Goal: Transaction & Acquisition: Purchase product/service

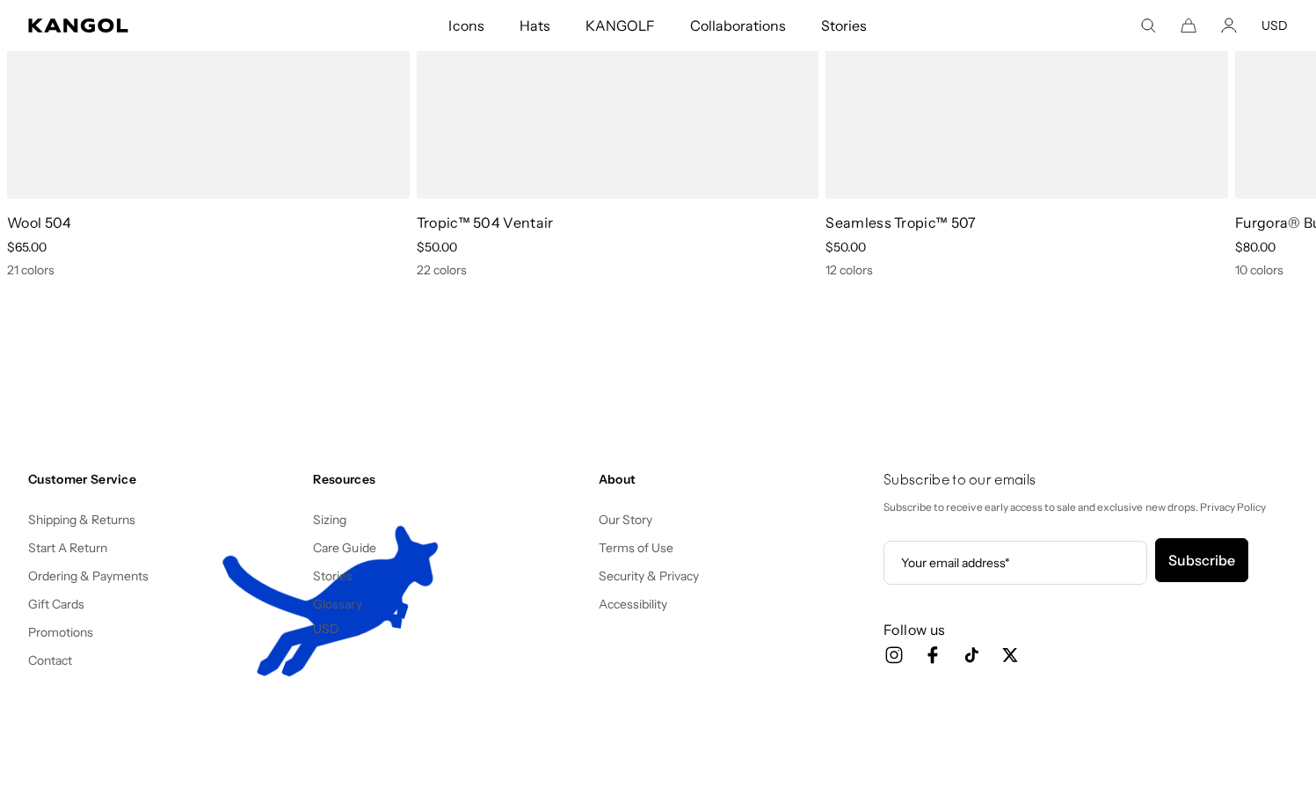
scroll to position [0, 362]
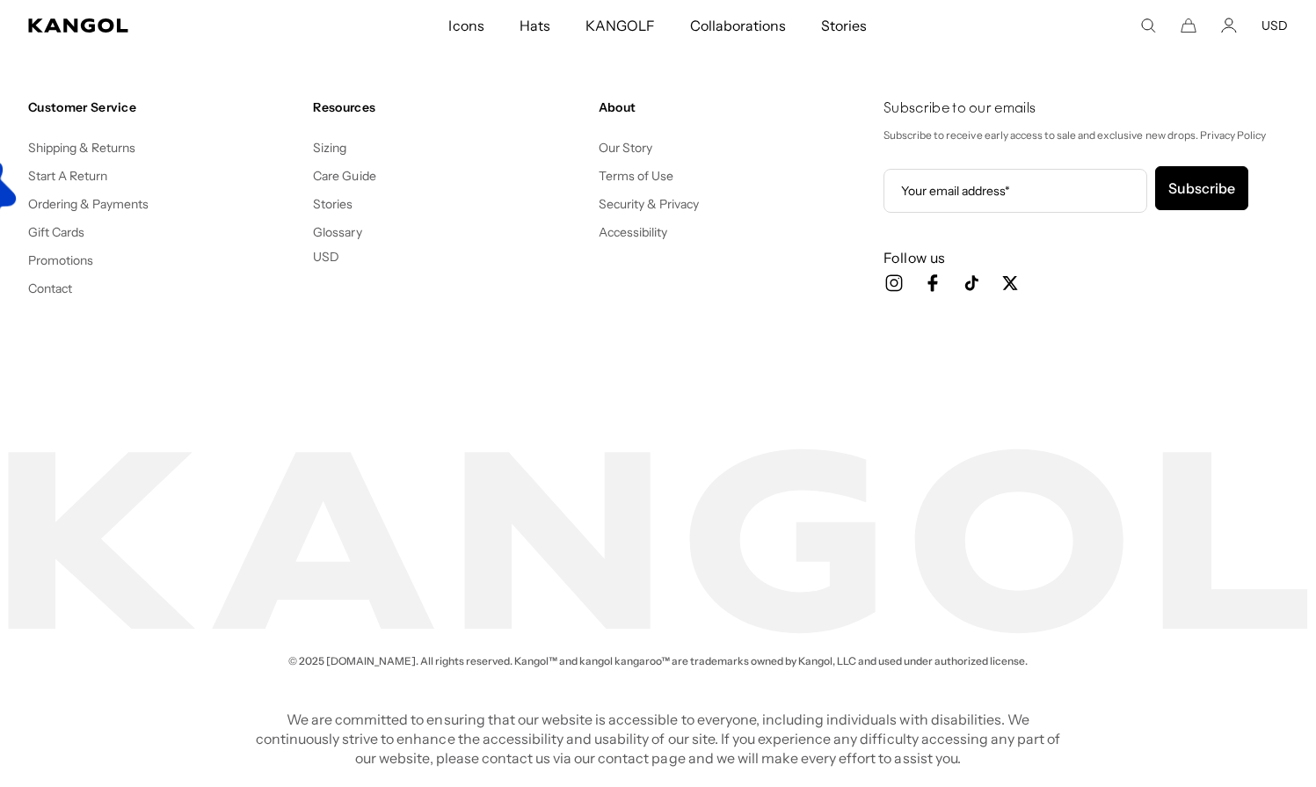
scroll to position [0, 362]
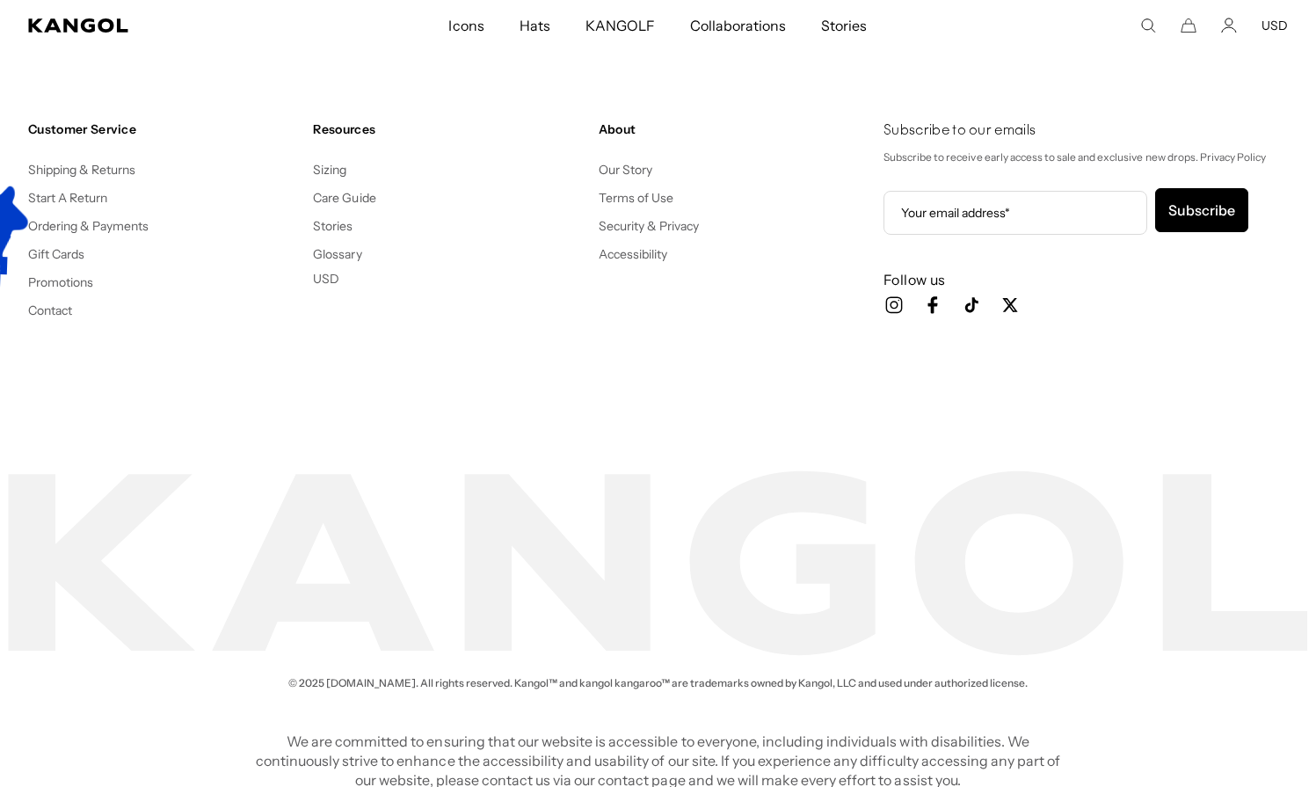
scroll to position [0, 362]
